Goal: Task Accomplishment & Management: Use online tool/utility

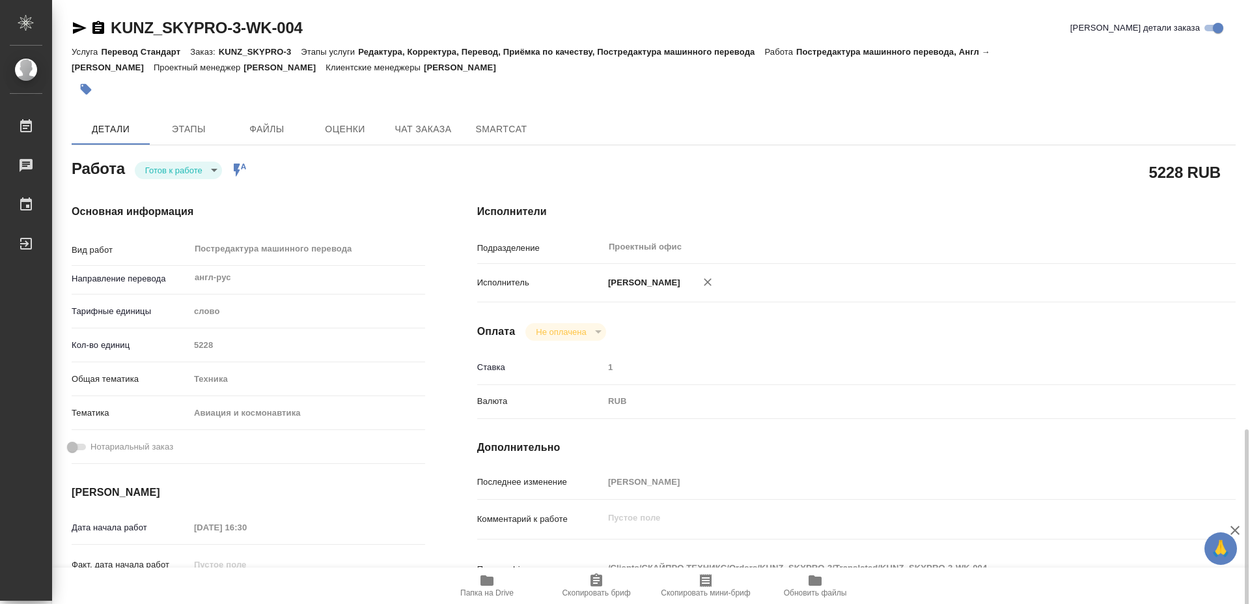
type input "англ-рус"
type input "Проектный офис"
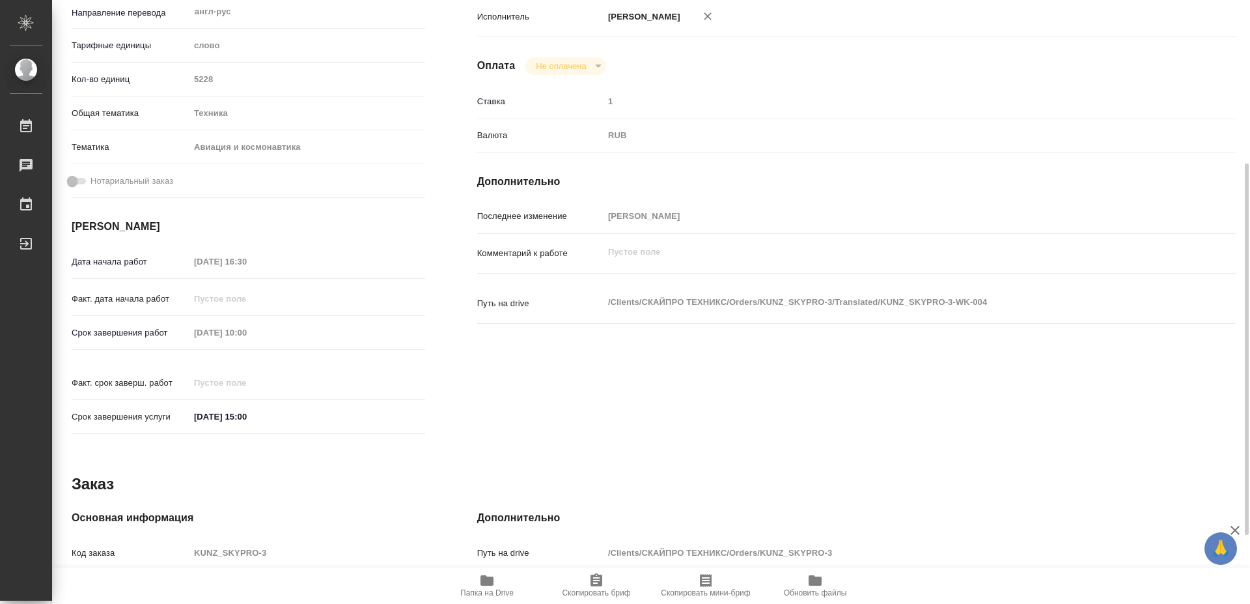
click at [481, 592] on span "Папка на Drive" at bounding box center [486, 592] width 53 height 9
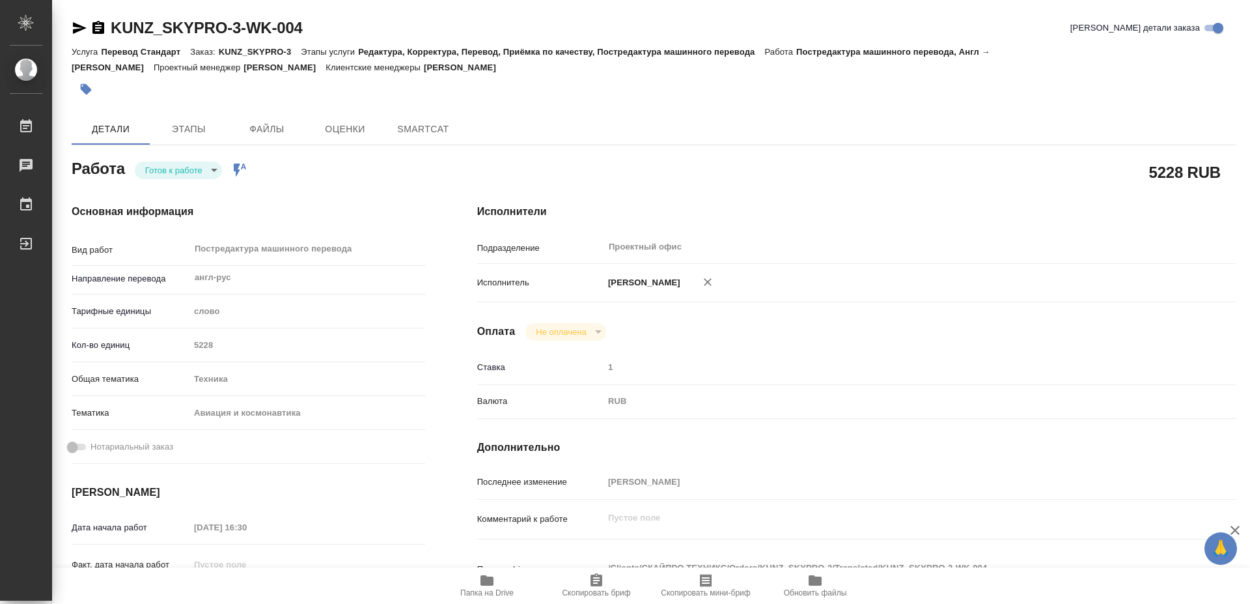
type textarea "x"
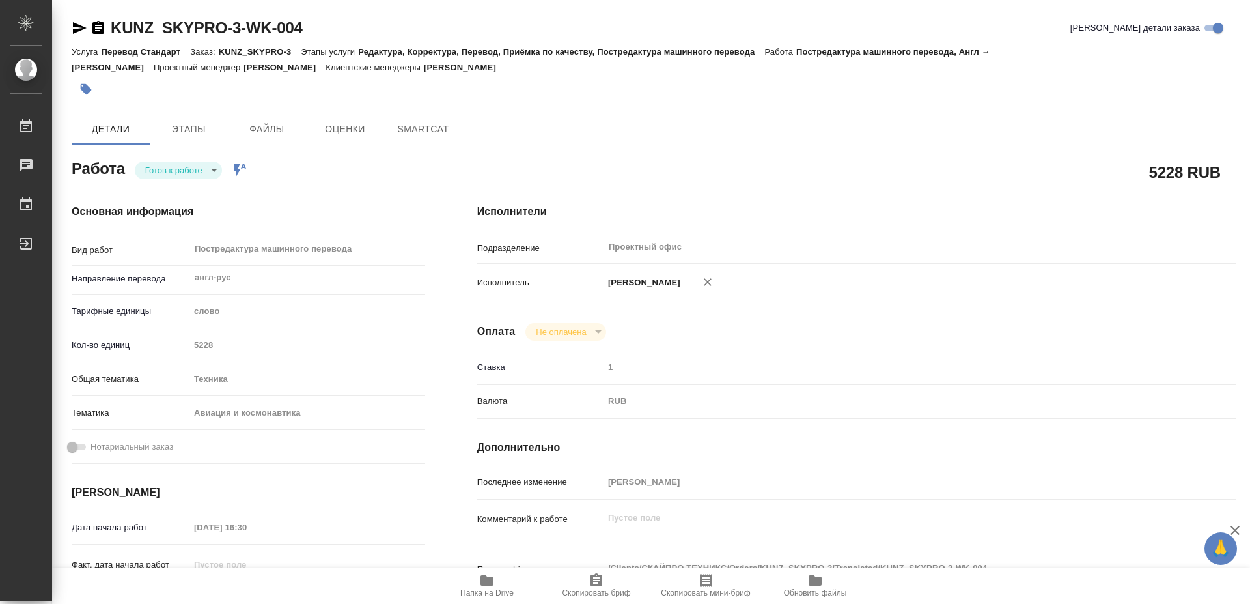
type textarea "x"
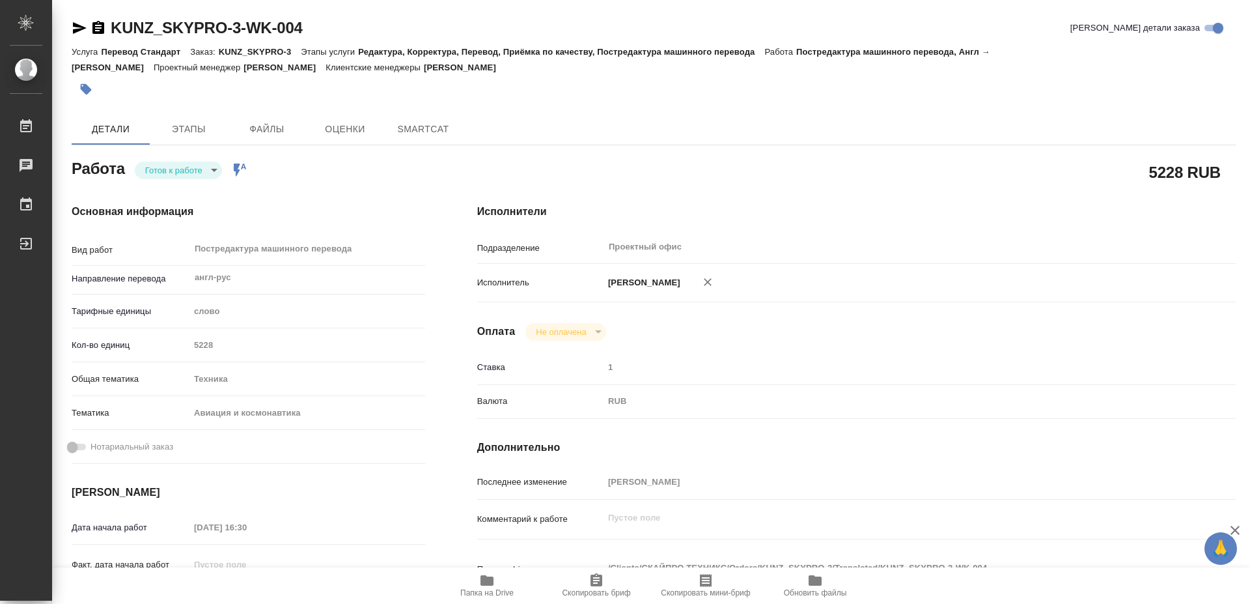
type textarea "x"
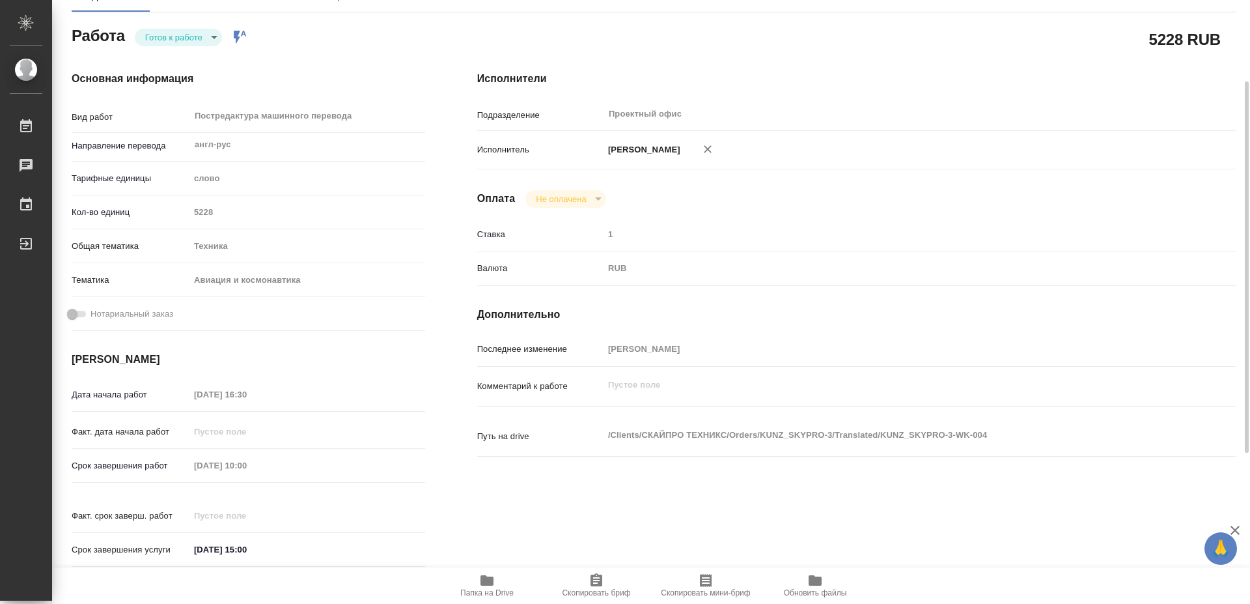
type textarea "x"
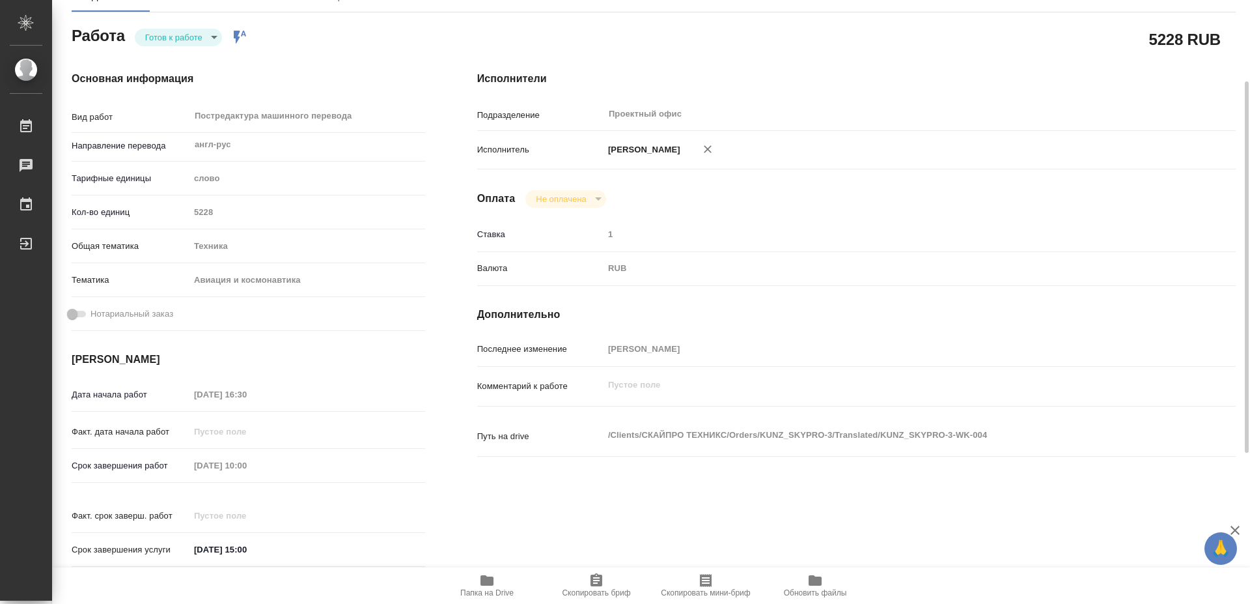
type textarea "x"
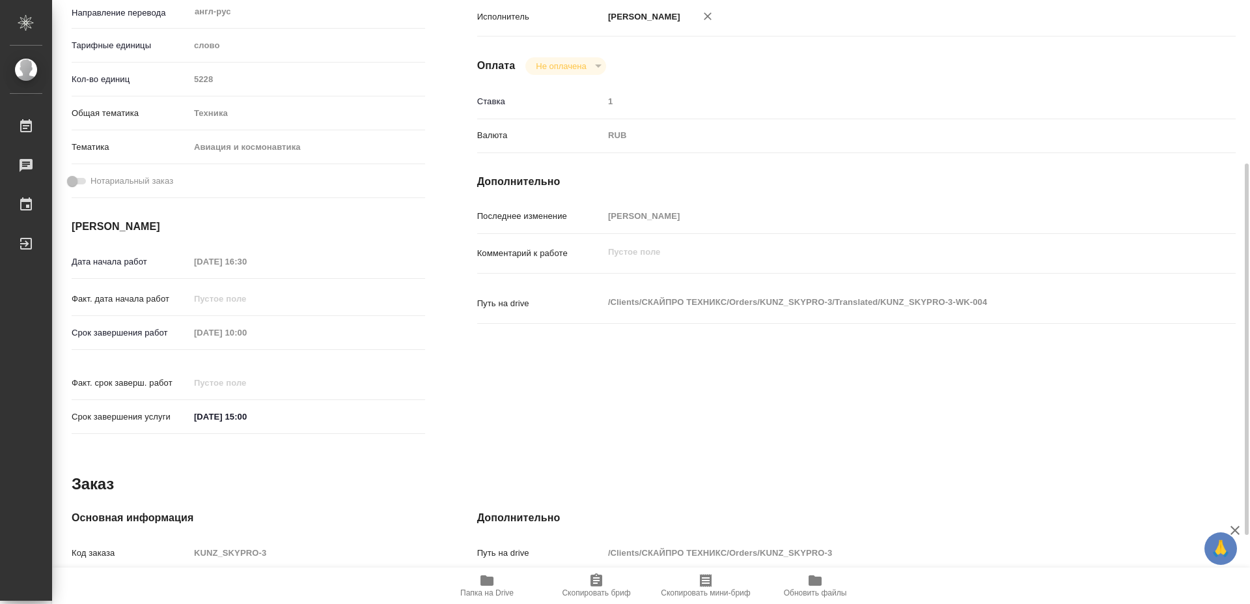
type textarea "x"
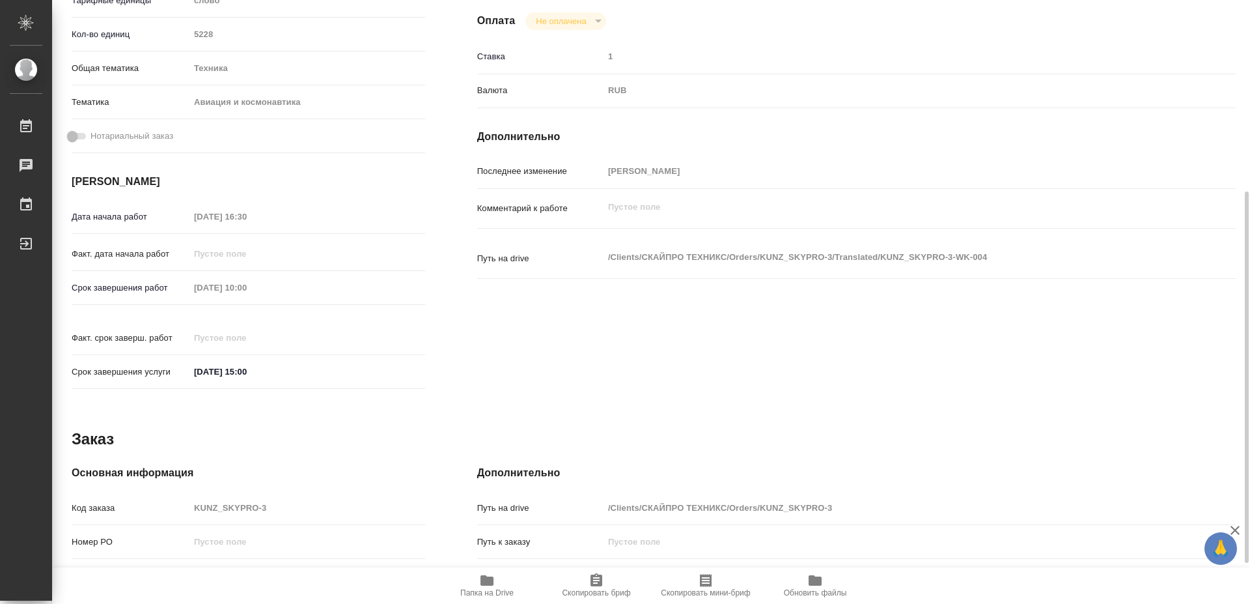
scroll to position [377, 0]
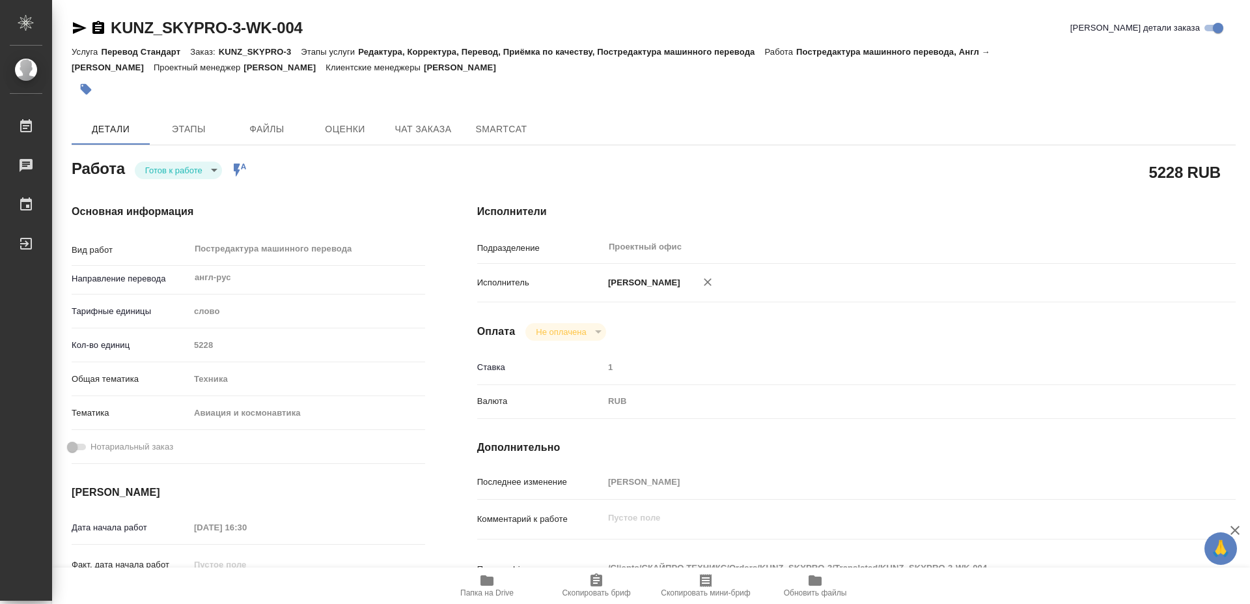
scroll to position [377, 0]
